Goal: Find specific page/section: Find specific page/section

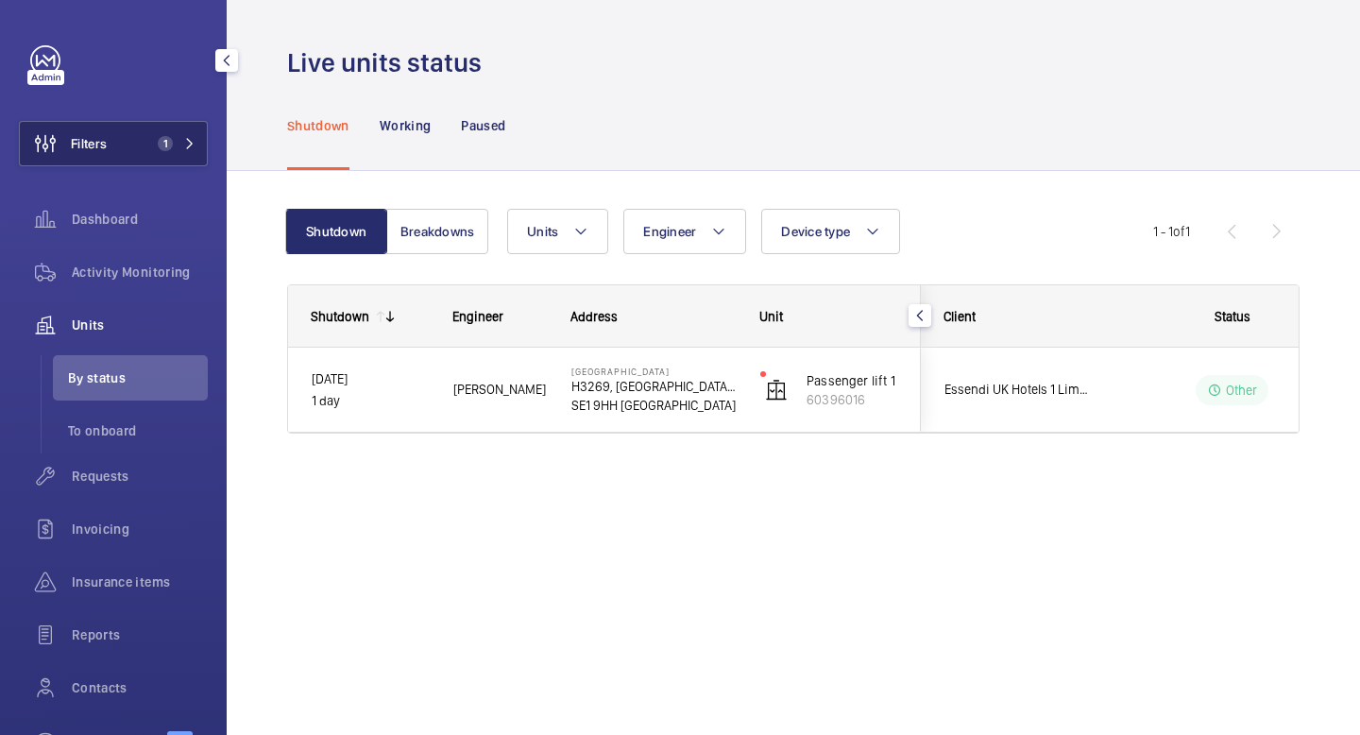
click at [106, 142] on span "Filters" at bounding box center [89, 143] width 36 height 19
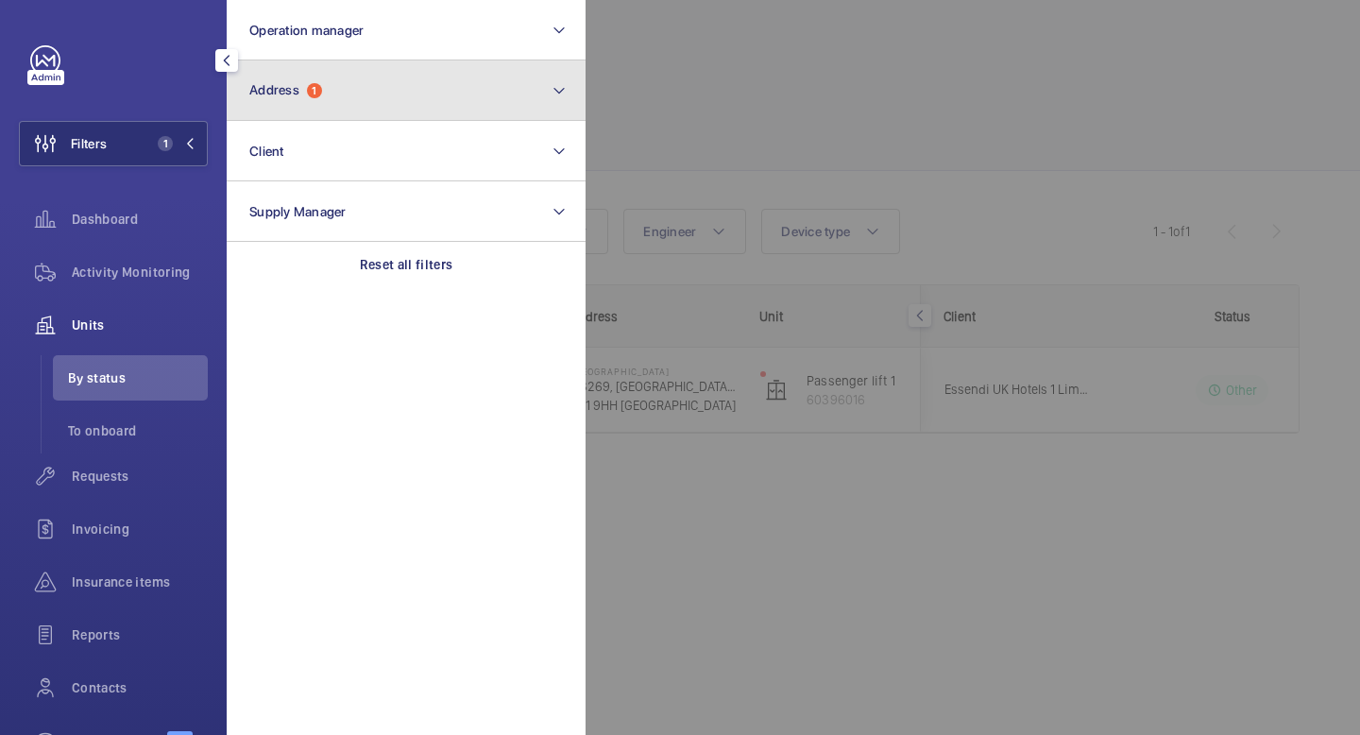
click at [451, 105] on button "Address 1" at bounding box center [406, 90] width 359 height 60
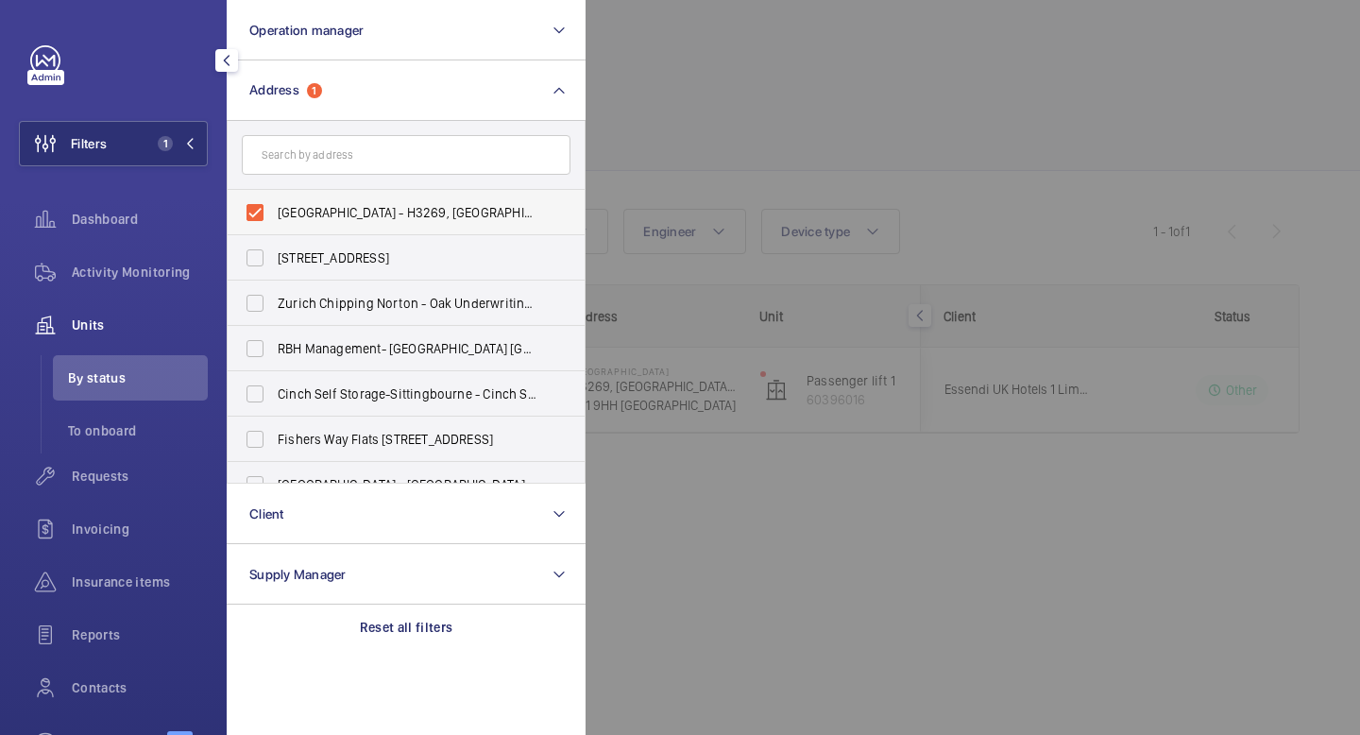
click at [261, 219] on label "[GEOGRAPHIC_DATA] - H3269, [GEOGRAPHIC_DATA], [STREET_ADDRESS]" at bounding box center [392, 212] width 329 height 45
click at [261, 219] on input "[GEOGRAPHIC_DATA] - H3269, [GEOGRAPHIC_DATA], [STREET_ADDRESS]" at bounding box center [255, 213] width 38 height 38
checkbox input "false"
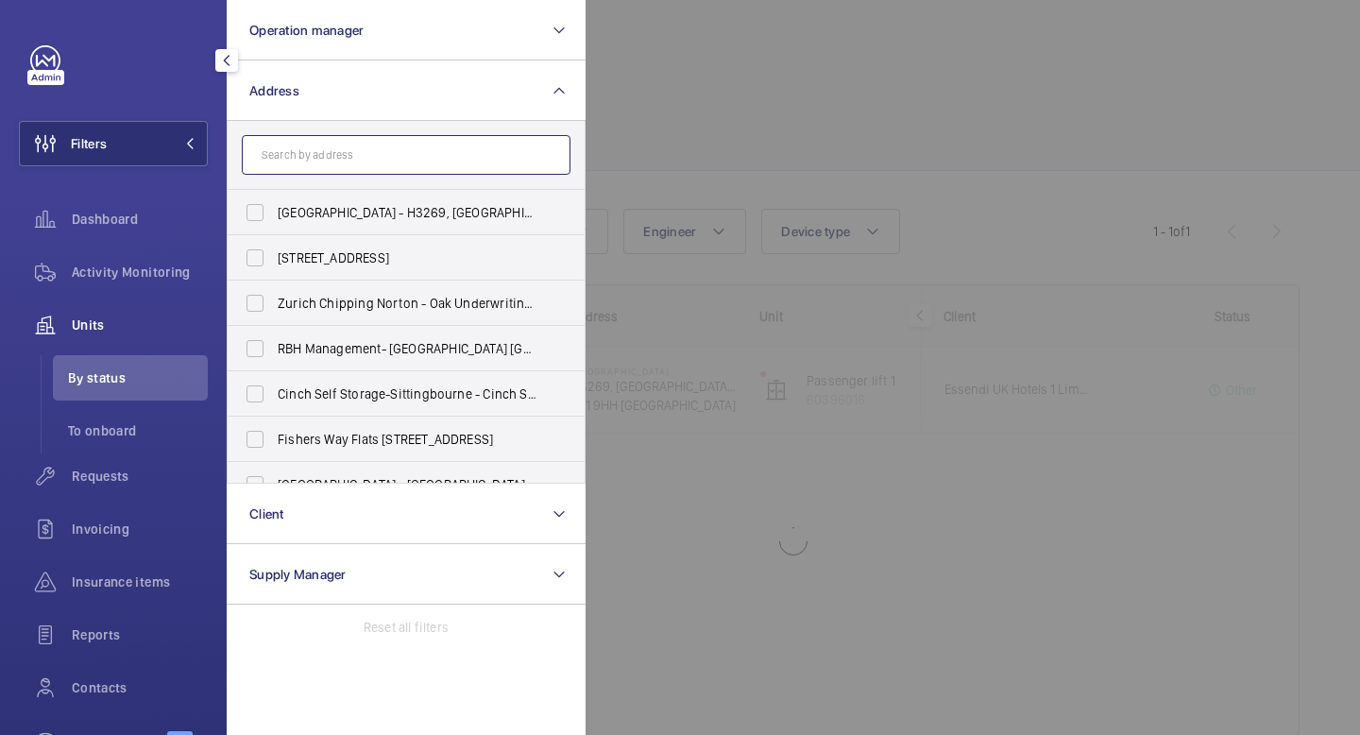
click at [323, 140] on input "text" at bounding box center [406, 155] width 329 height 40
type input "J"
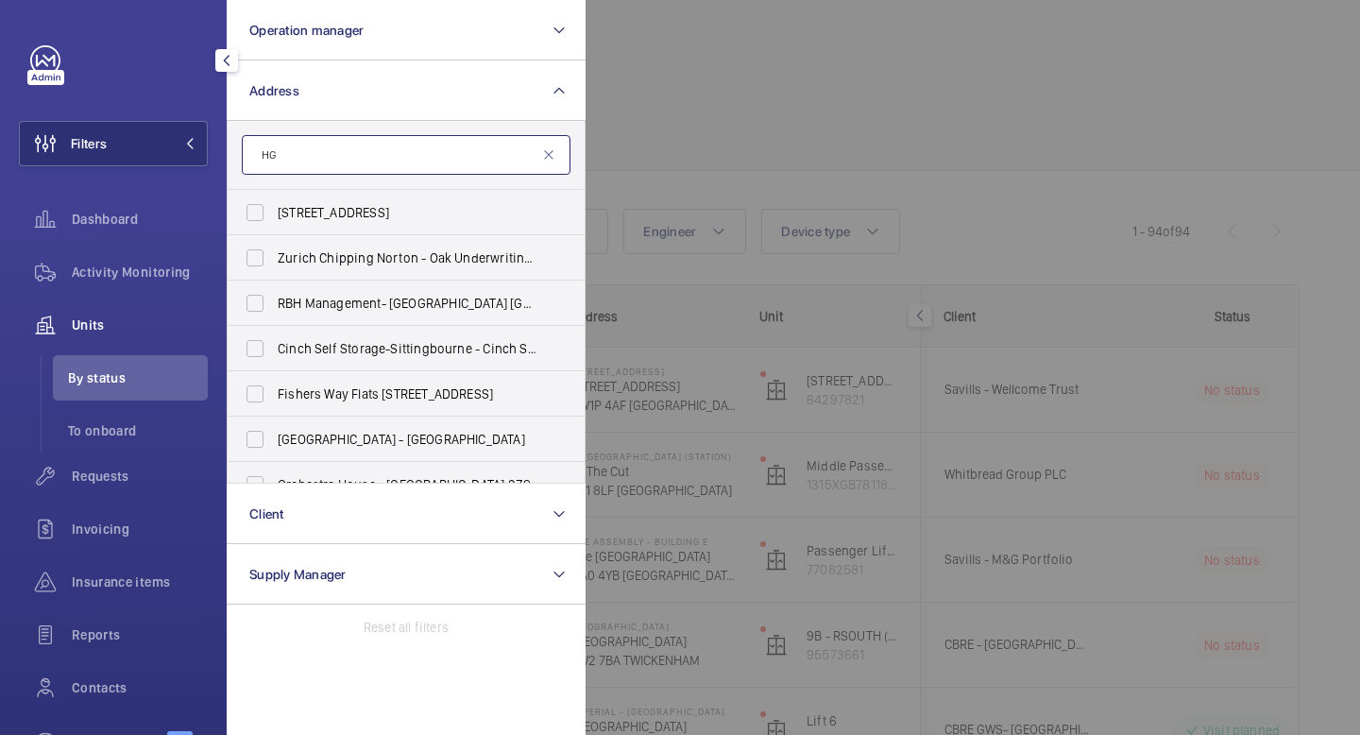
type input "H"
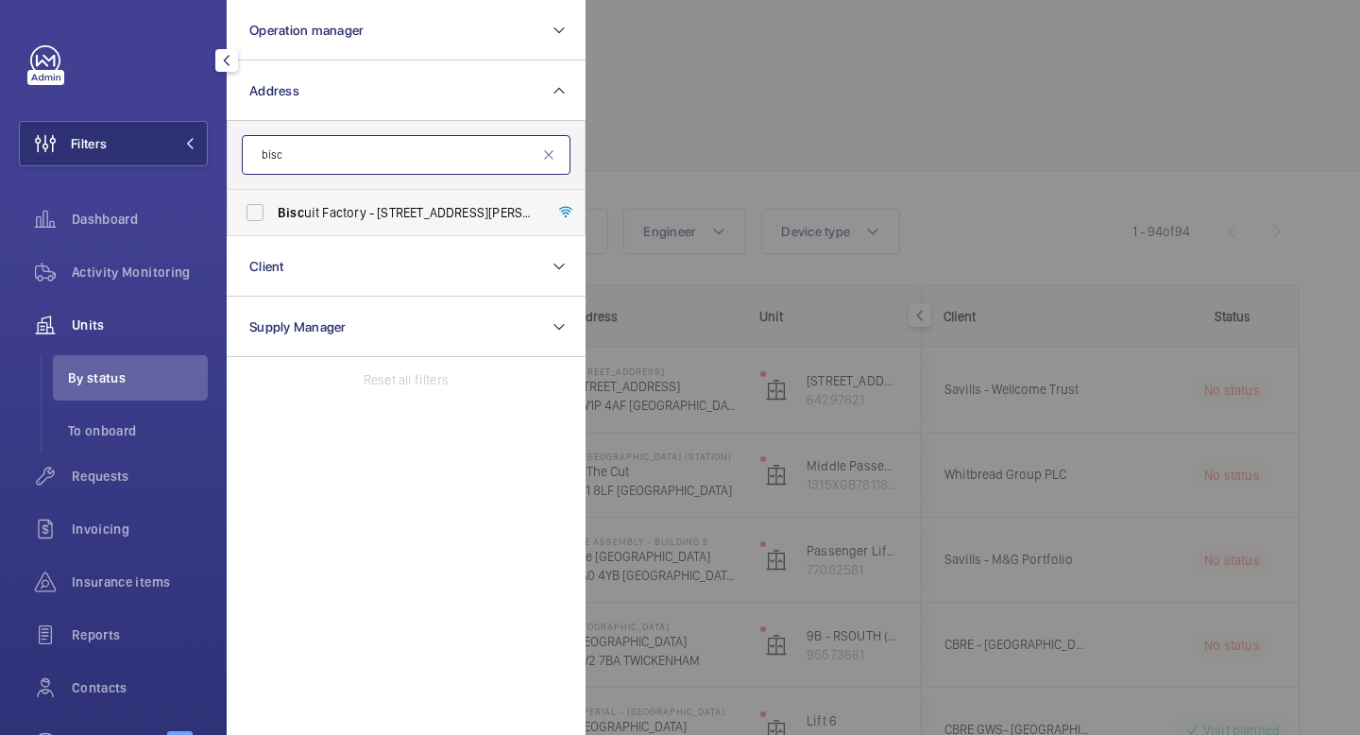
type input "bisc"
click at [266, 208] on label "Bisc uit Factory - [STREET_ADDRESS][PERSON_NAME]" at bounding box center [392, 212] width 329 height 45
click at [266, 208] on input "Bisc uit Factory - [STREET_ADDRESS][PERSON_NAME]" at bounding box center [255, 213] width 38 height 38
checkbox input "true"
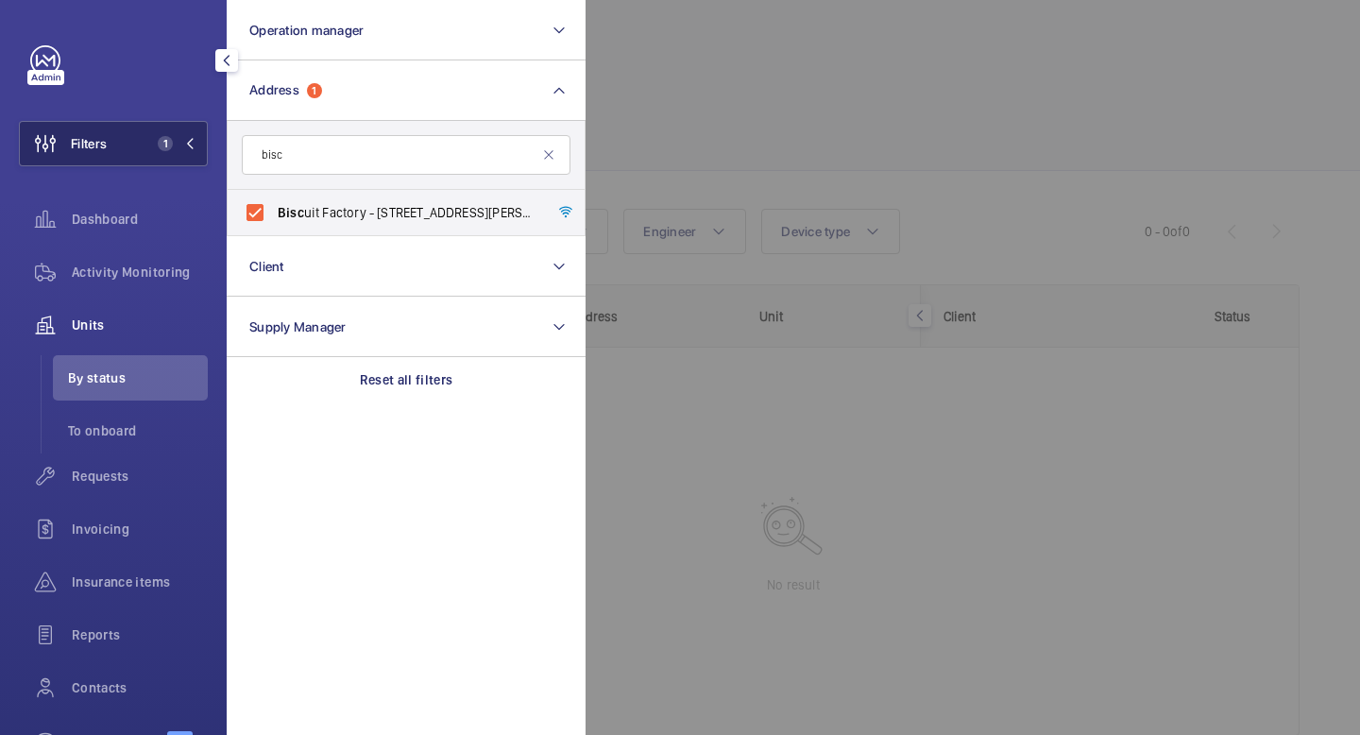
click at [187, 151] on button "Filters 1" at bounding box center [113, 143] width 189 height 45
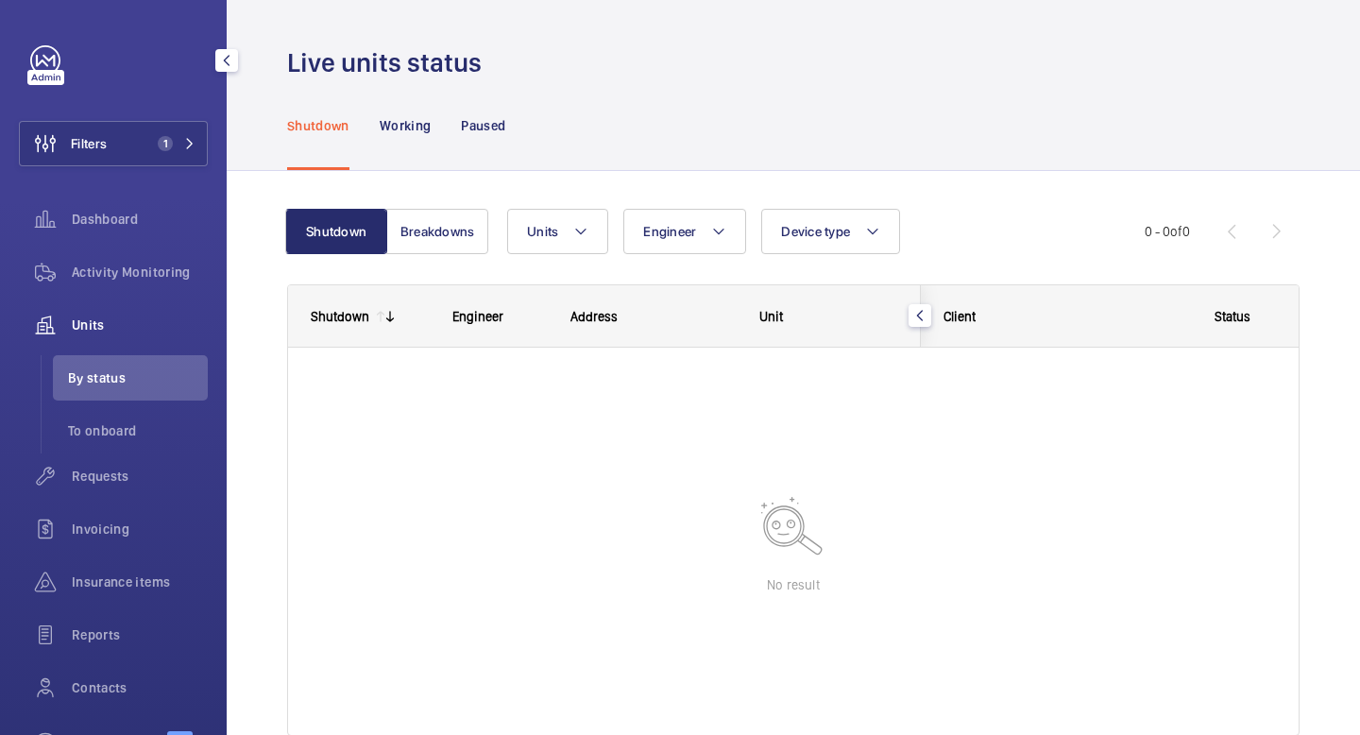
click at [128, 390] on li "By status" at bounding box center [130, 377] width 155 height 45
click at [123, 440] on li "To onboard" at bounding box center [130, 430] width 155 height 45
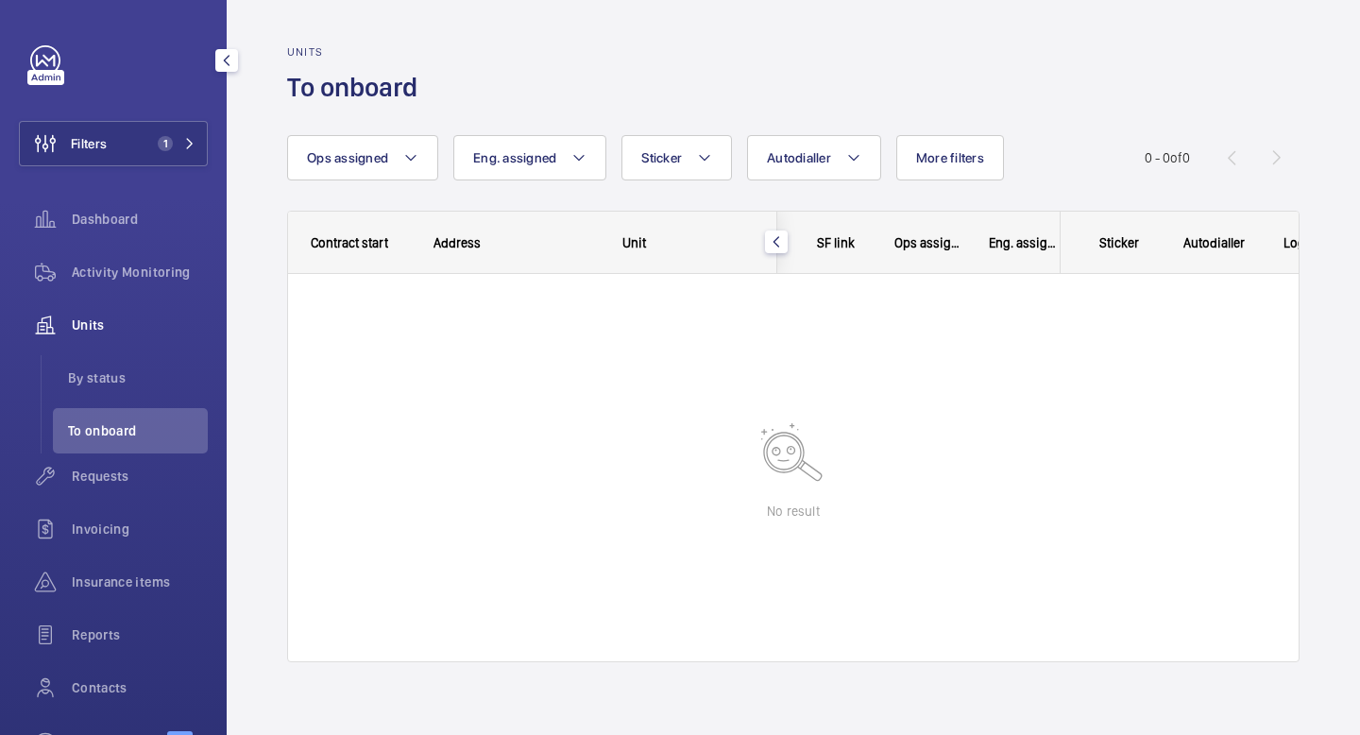
click at [108, 315] on span "Units" at bounding box center [140, 324] width 136 height 19
click at [100, 345] on div "Units" at bounding box center [113, 324] width 189 height 45
click at [100, 330] on span "Units" at bounding box center [140, 324] width 136 height 19
click at [100, 388] on li "By status" at bounding box center [130, 377] width 155 height 45
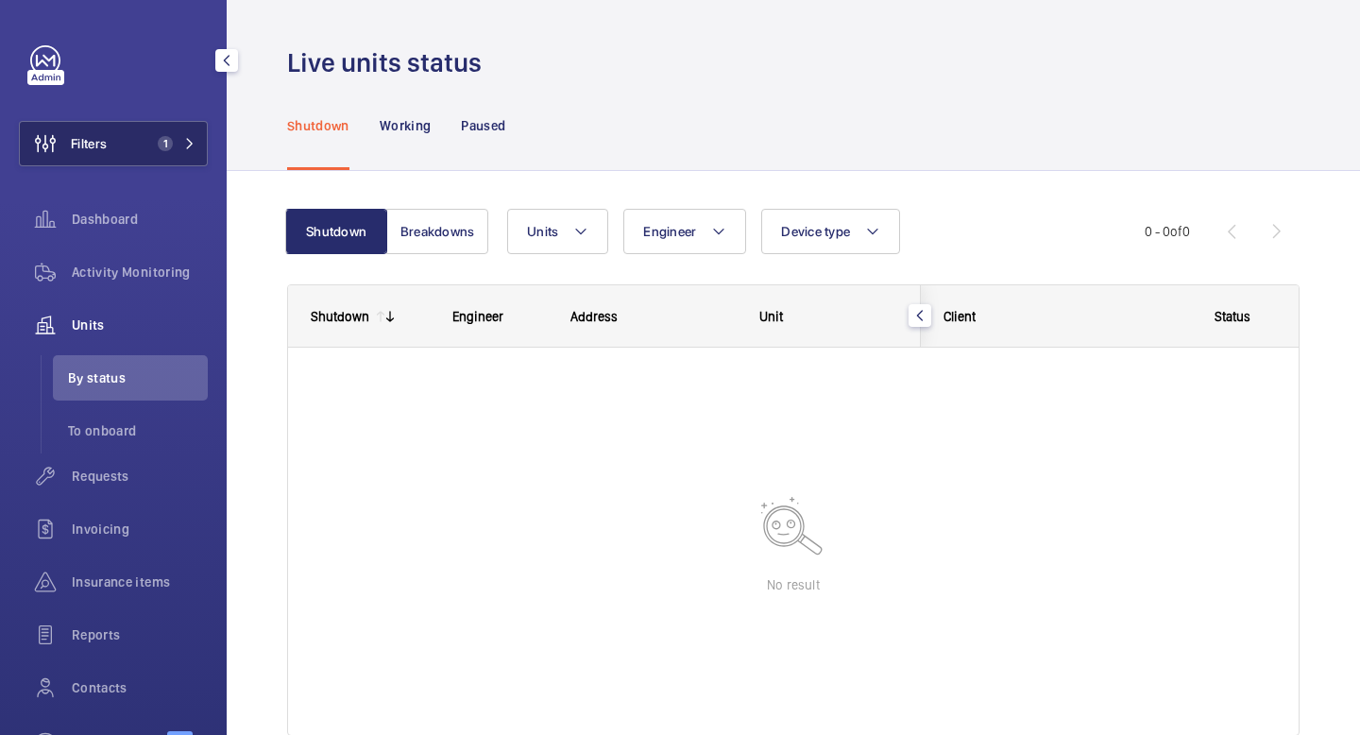
click at [191, 151] on button "Filters 1" at bounding box center [113, 143] width 189 height 45
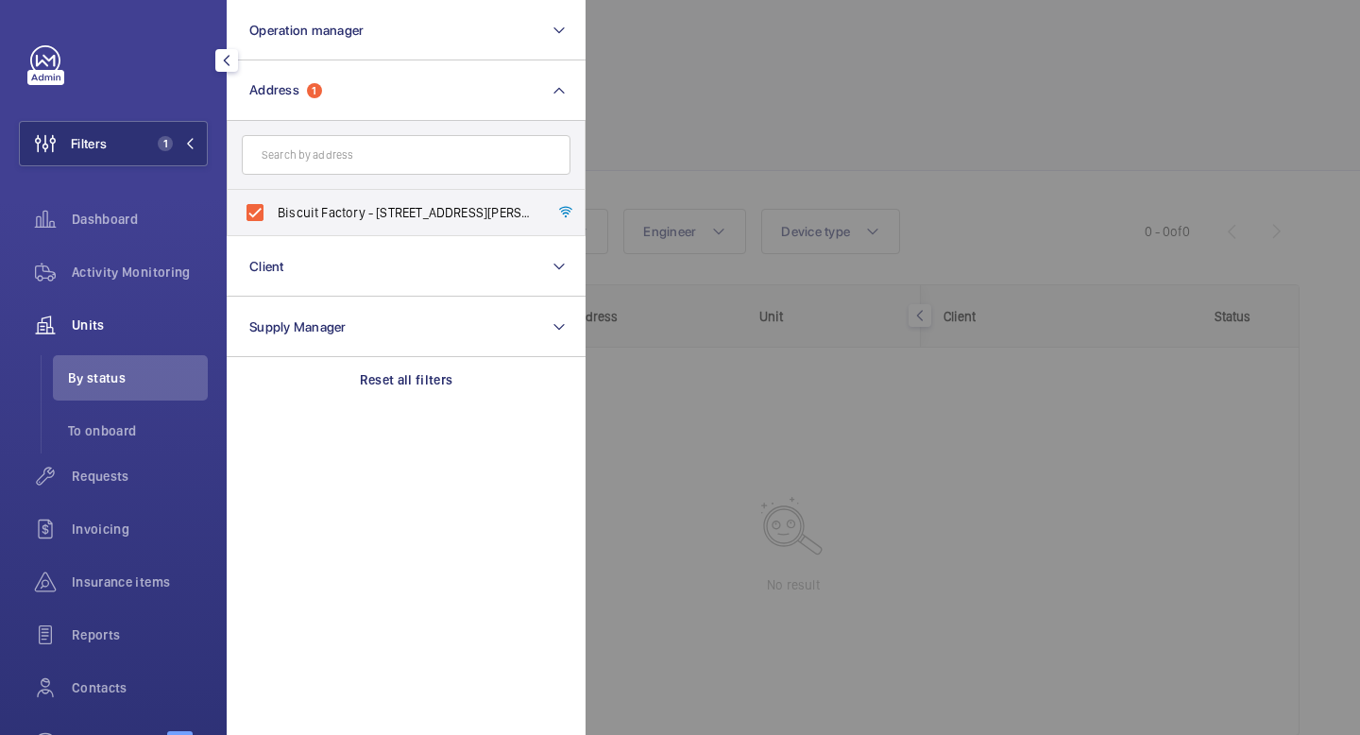
click at [175, 328] on span "Units" at bounding box center [140, 324] width 136 height 19
click at [155, 266] on span "Activity Monitoring" at bounding box center [140, 272] width 136 height 19
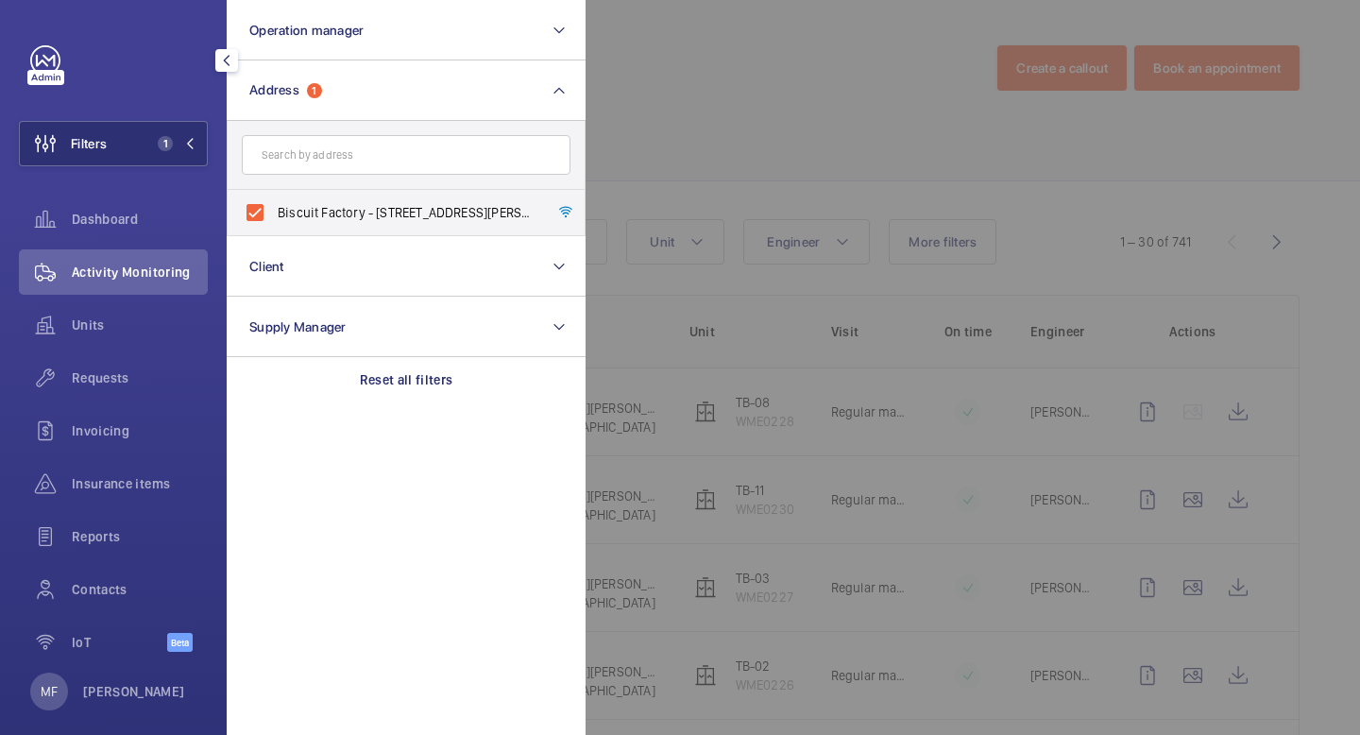
click at [230, 63] on mat-icon "button" at bounding box center [226, 60] width 23 height 15
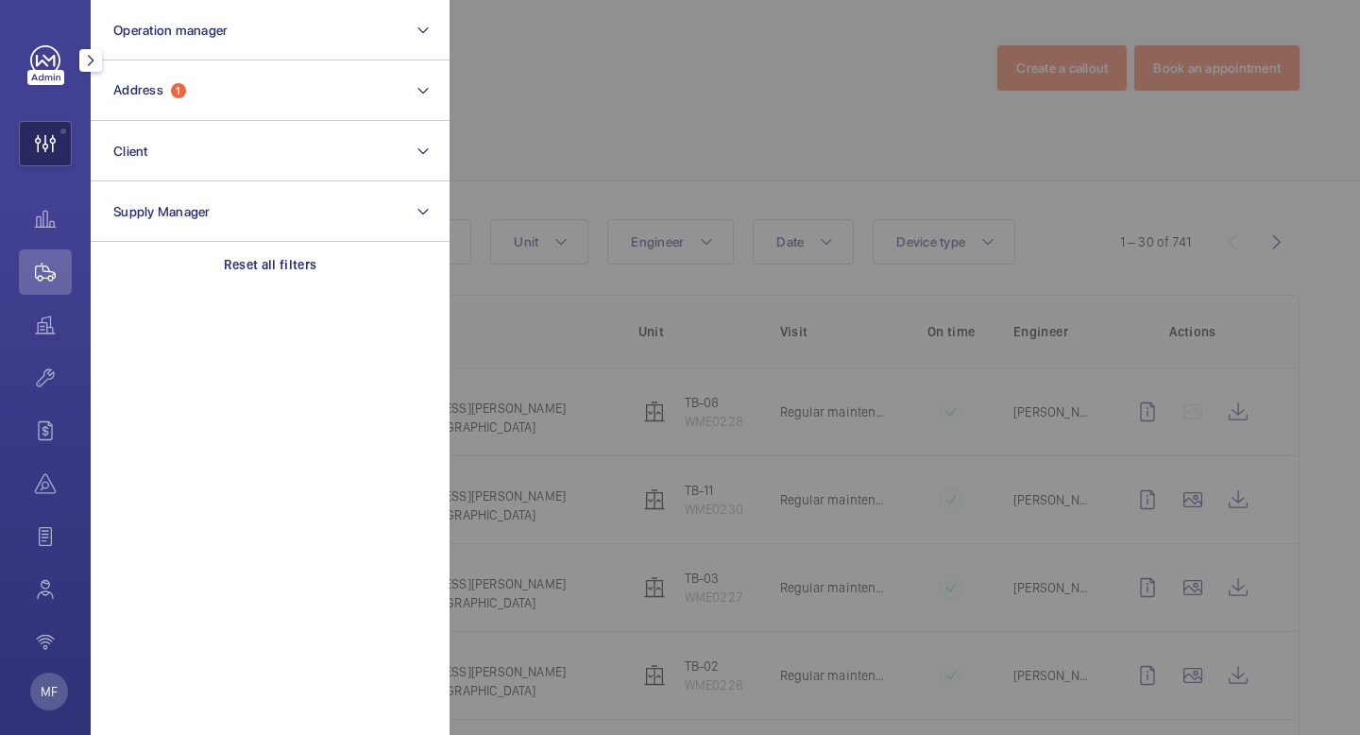
click at [61, 146] on wm-front-icon-button at bounding box center [45, 143] width 51 height 45
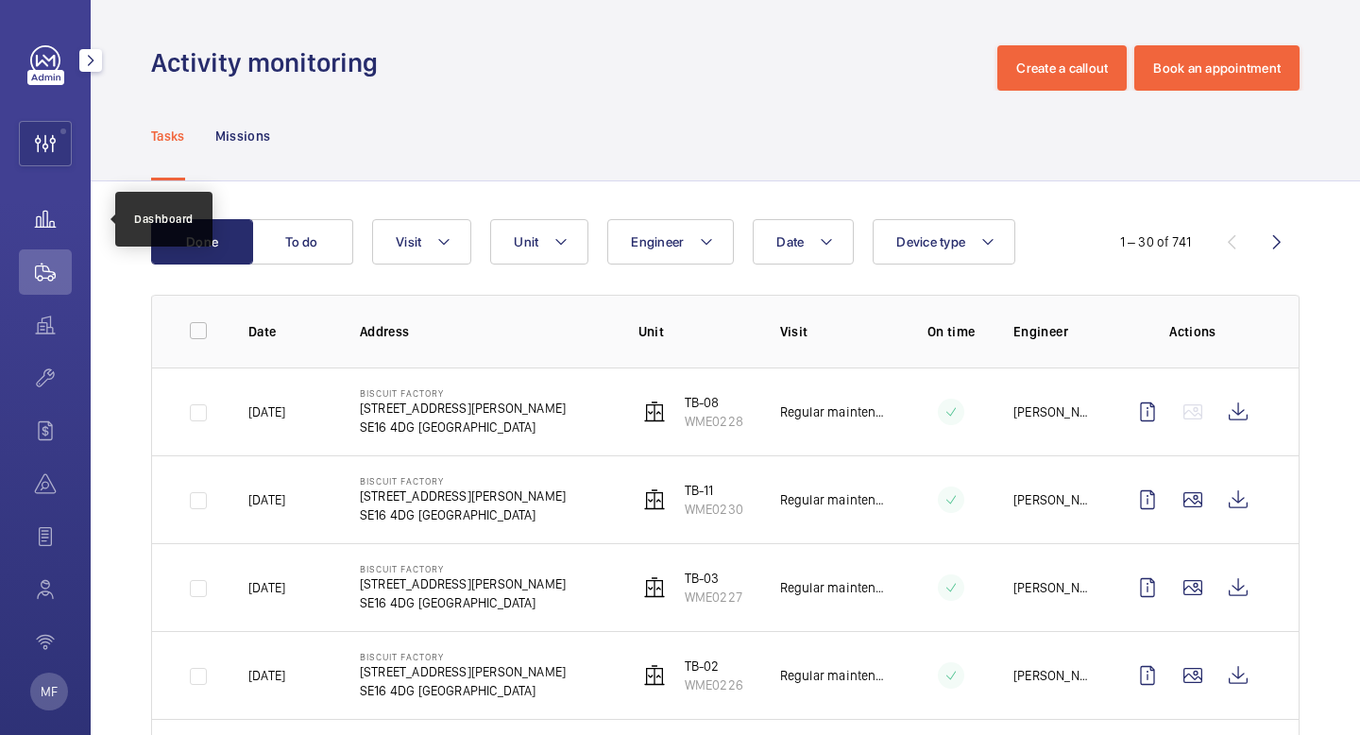
click at [43, 212] on wm-front-icon-button at bounding box center [45, 218] width 53 height 45
